Goal: Download file/media

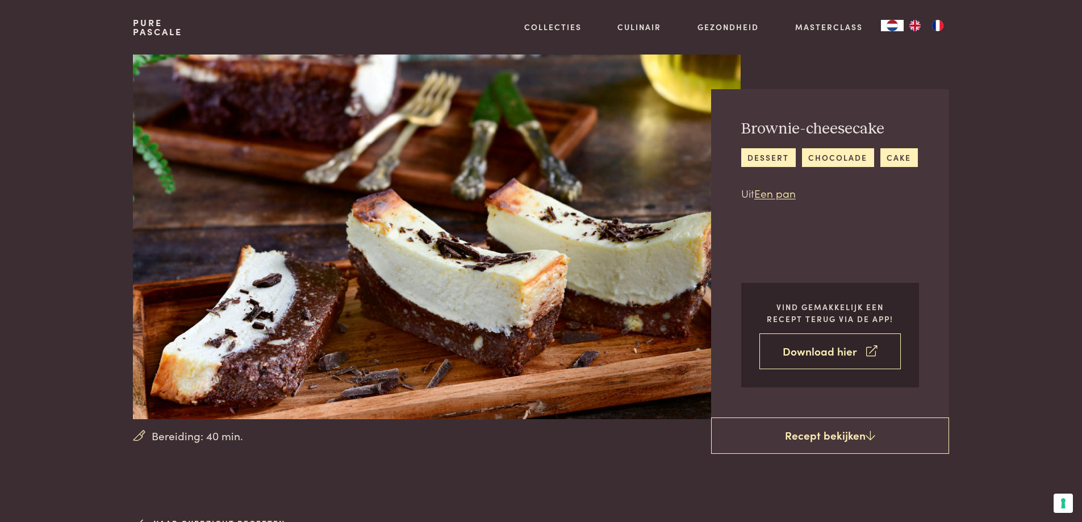
click at [805, 350] on link "Download hier" at bounding box center [829, 351] width 141 height 36
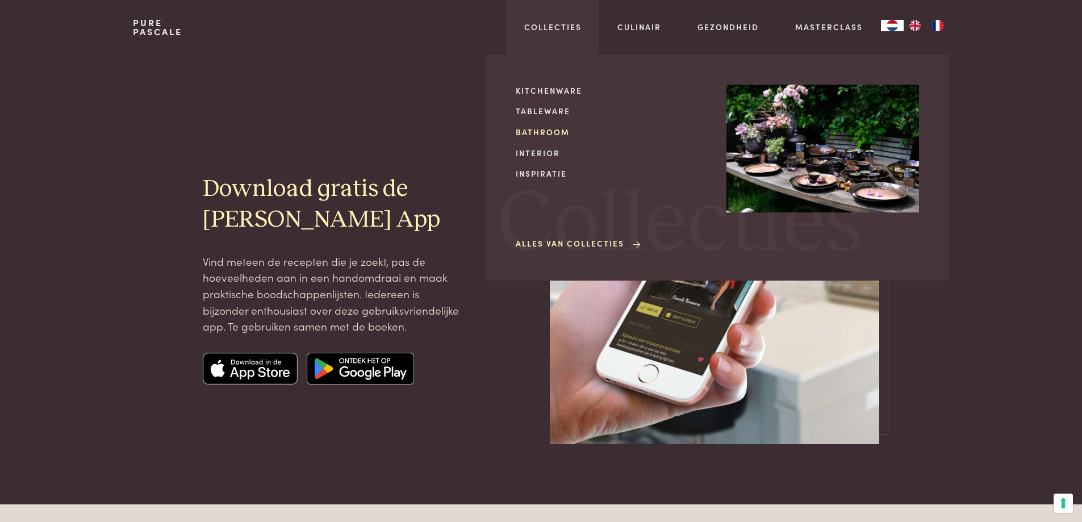
click at [548, 129] on link "Bathroom" at bounding box center [612, 132] width 192 height 12
